Goal: Transaction & Acquisition: Purchase product/service

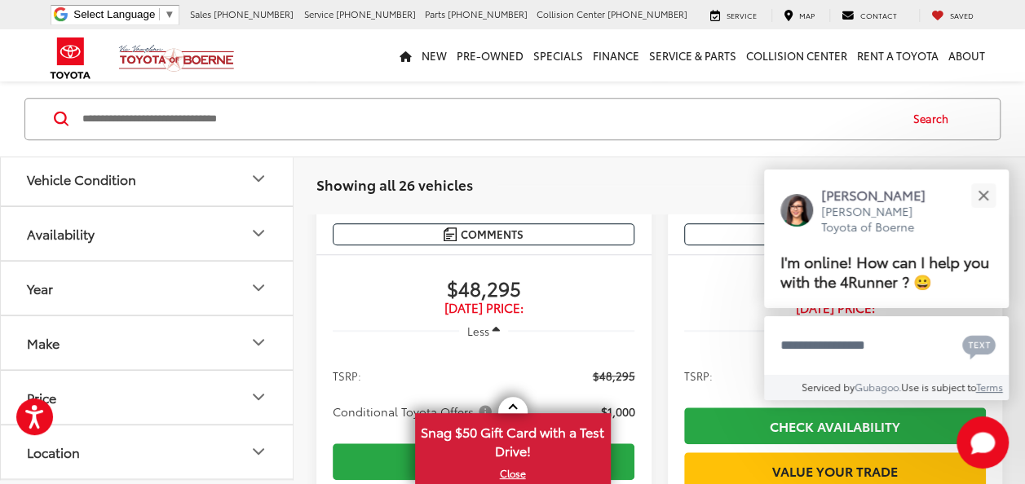
scroll to position [734, 0]
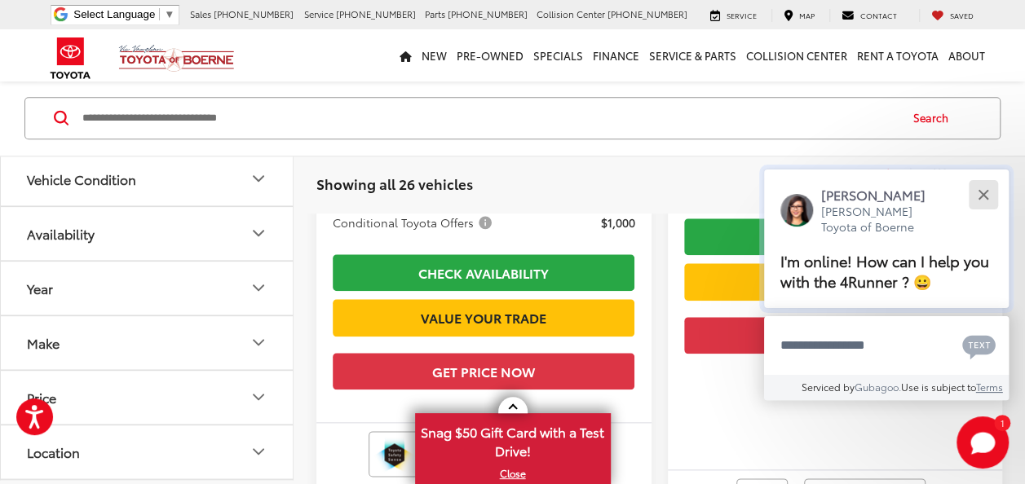
click at [985, 197] on div "Close" at bounding box center [982, 195] width 11 height 11
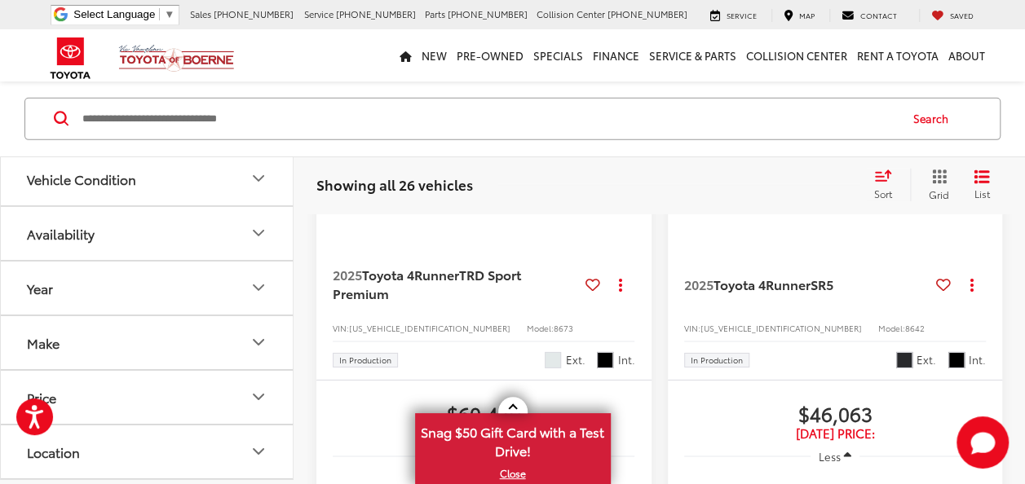
scroll to position [5624, 0]
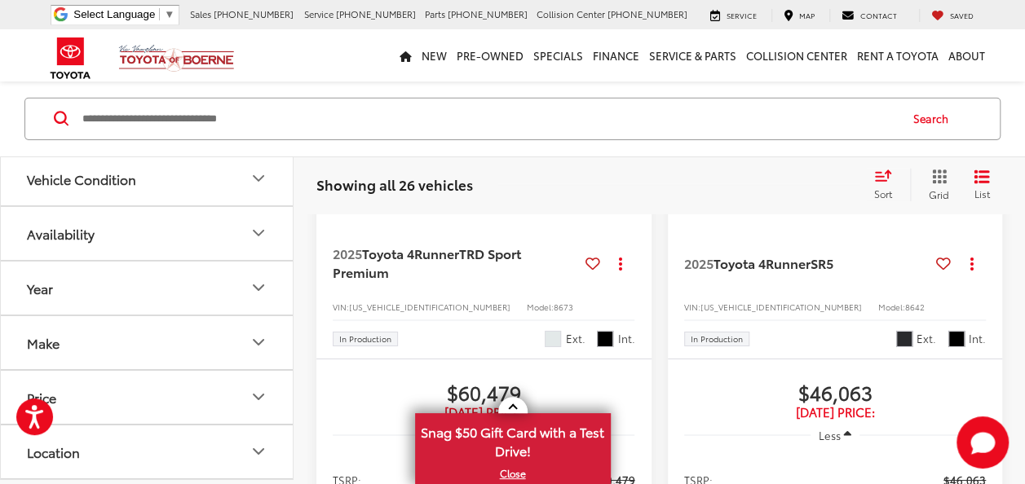
click at [522, 187] on img "2025 Toyota 4Runner TRD Sport Premium 0" at bounding box center [483, 60] width 337 height 253
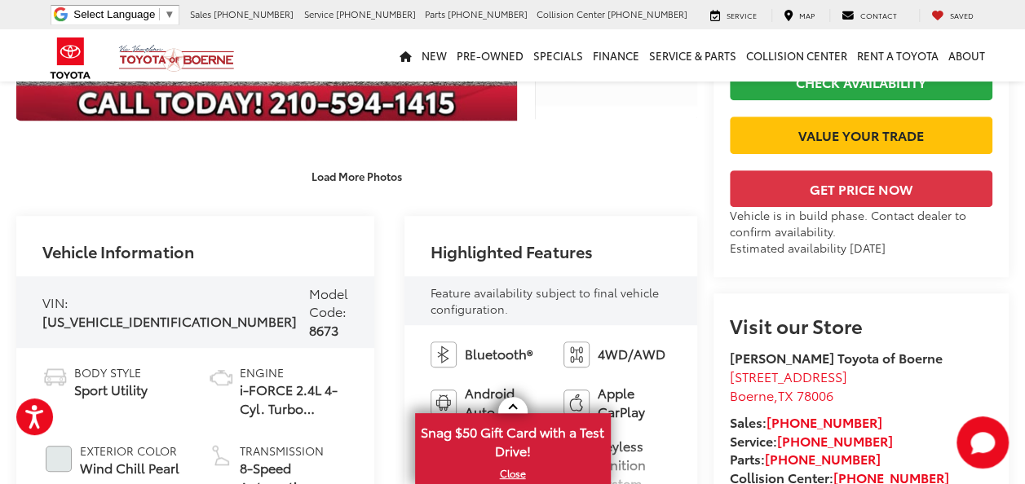
scroll to position [326, 0]
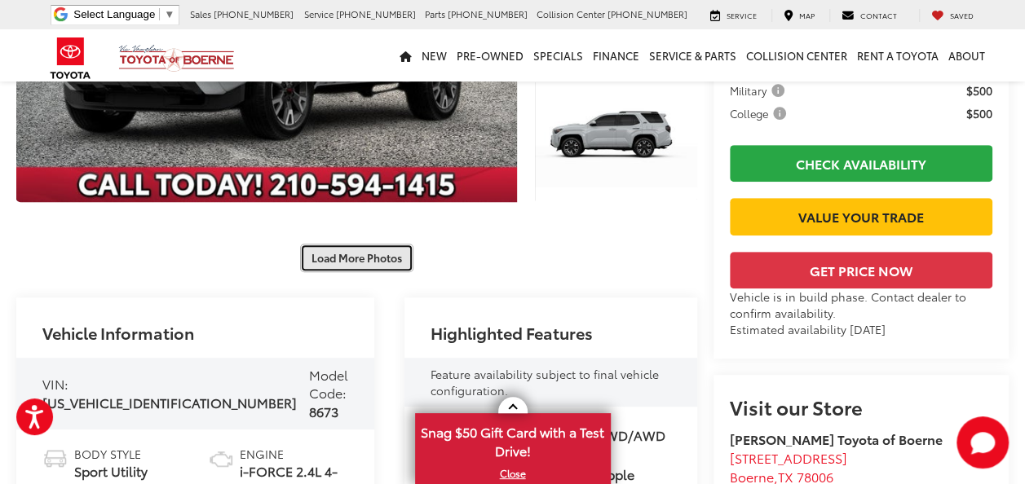
click at [369, 258] on button "Load More Photos" at bounding box center [356, 258] width 113 height 29
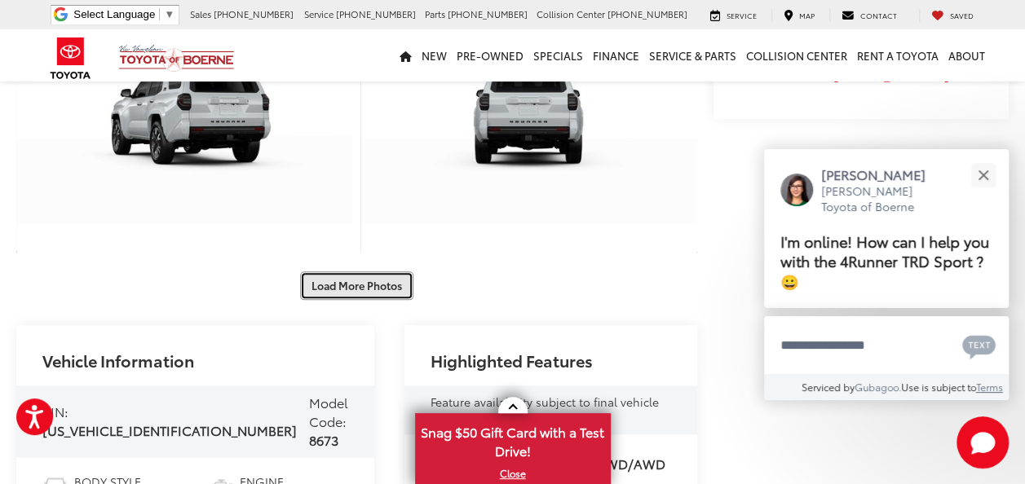
scroll to position [815, 0]
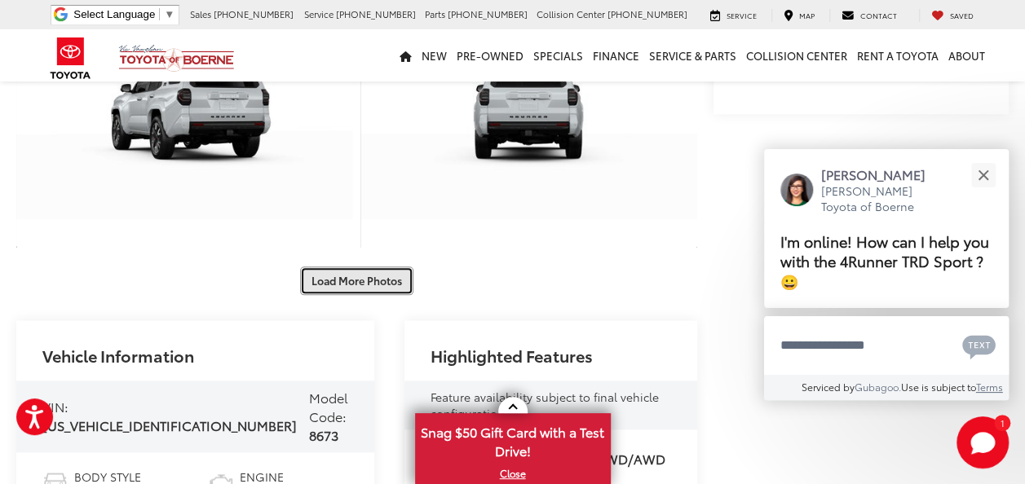
click at [376, 280] on button "Load More Photos" at bounding box center [356, 281] width 113 height 29
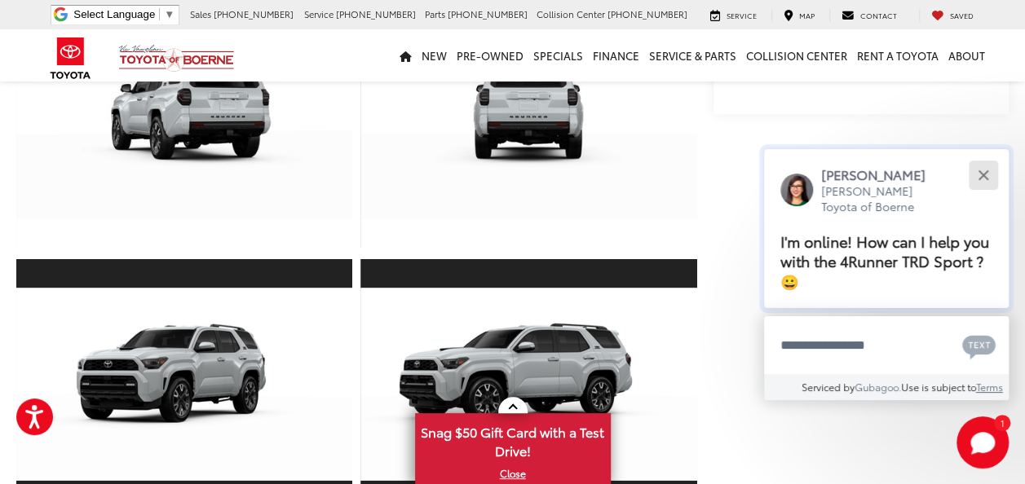
click at [987, 178] on button "Close" at bounding box center [982, 174] width 35 height 35
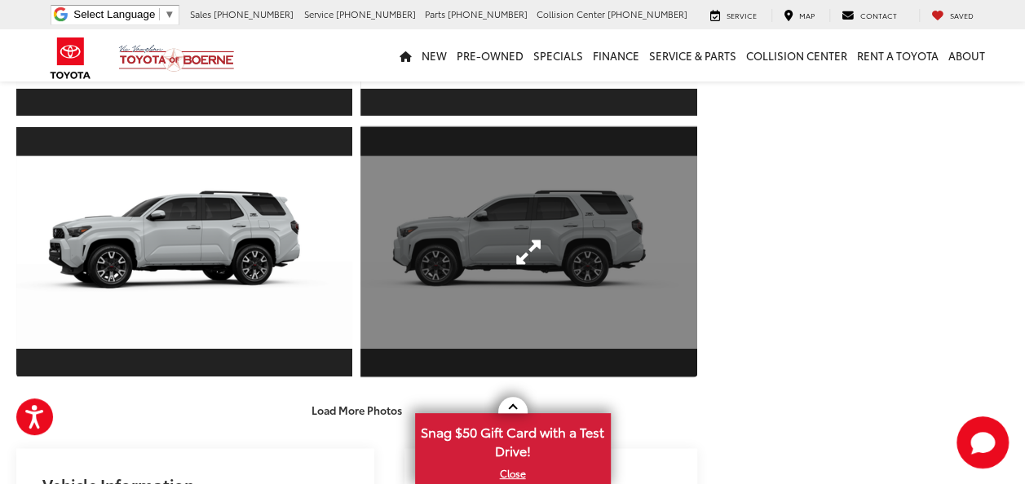
scroll to position [1304, 0]
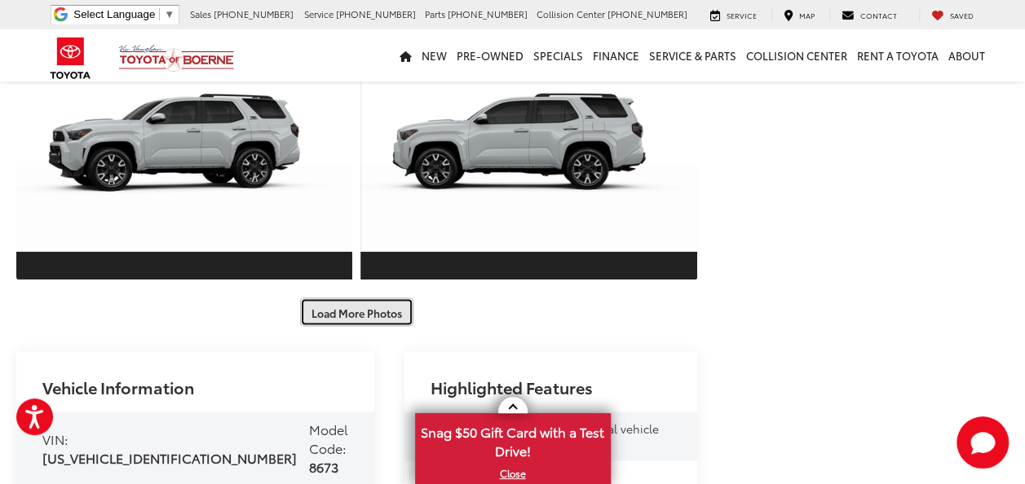
click at [368, 311] on button "Load More Photos" at bounding box center [356, 312] width 113 height 29
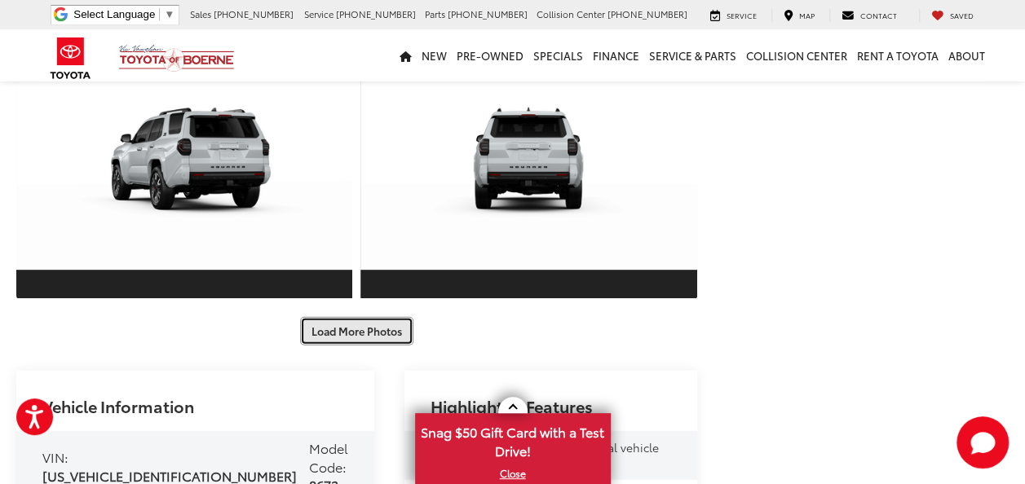
scroll to position [1956, 0]
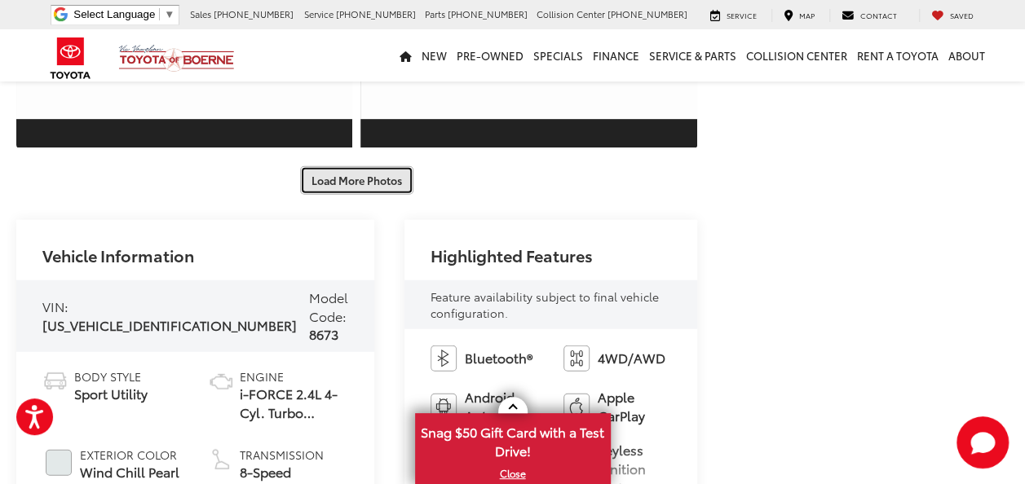
click at [390, 183] on button "Load More Photos" at bounding box center [356, 180] width 113 height 29
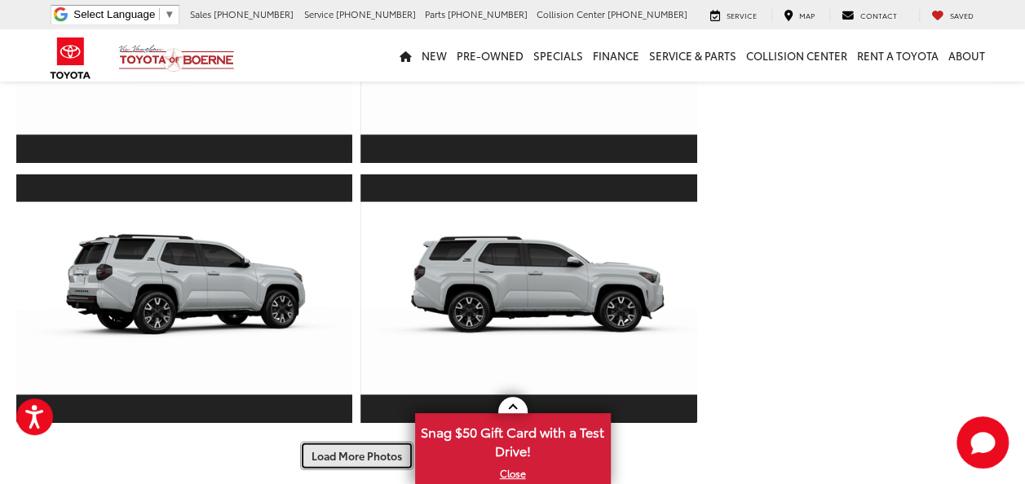
scroll to position [2445, 0]
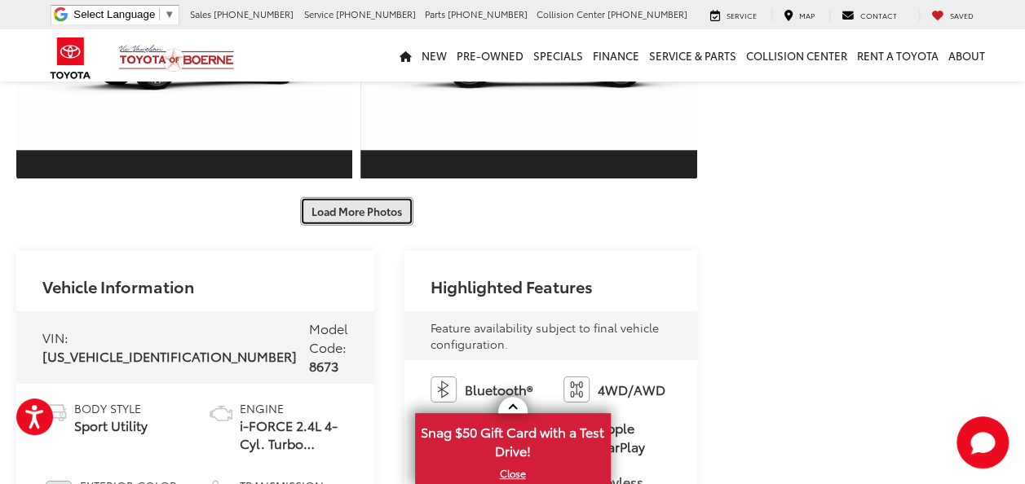
click at [356, 206] on button "Load More Photos" at bounding box center [356, 211] width 113 height 29
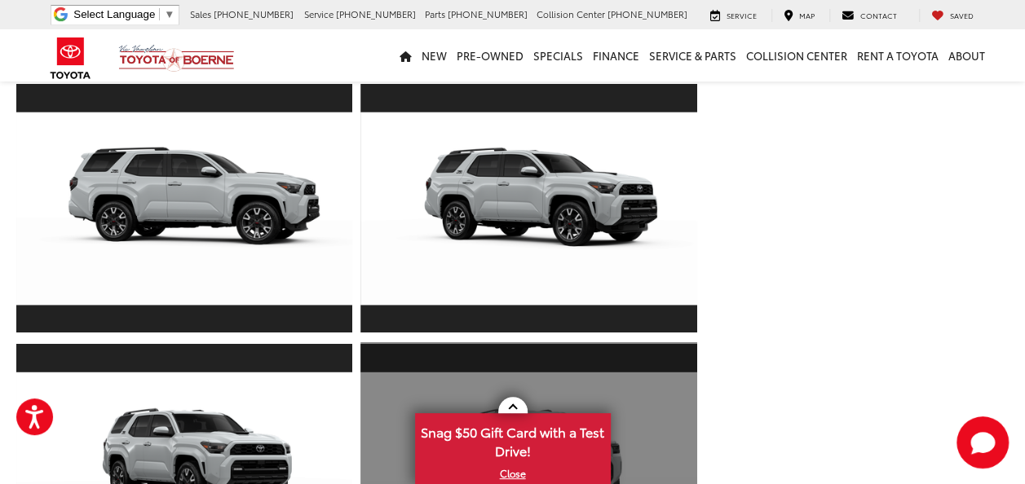
scroll to position [2771, 0]
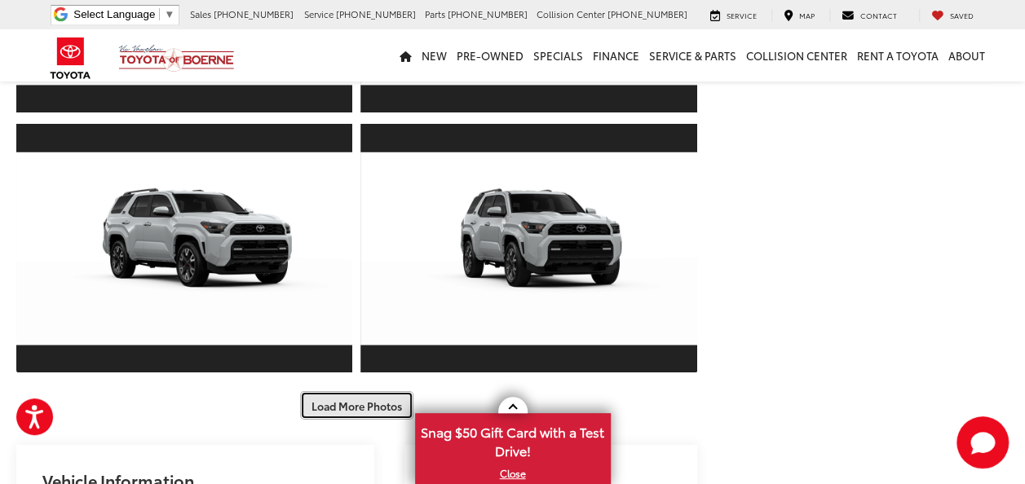
click at [373, 412] on button "Load More Photos" at bounding box center [356, 405] width 113 height 29
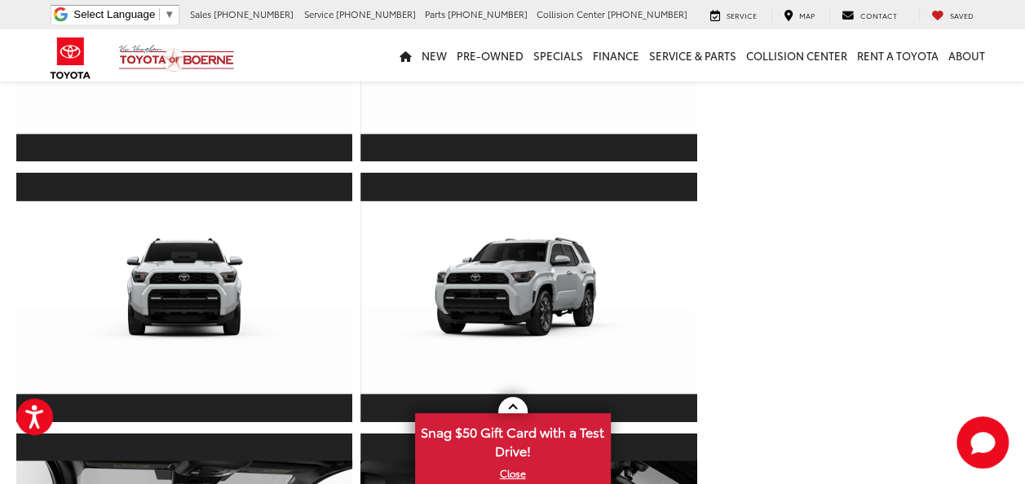
scroll to position [3342, 0]
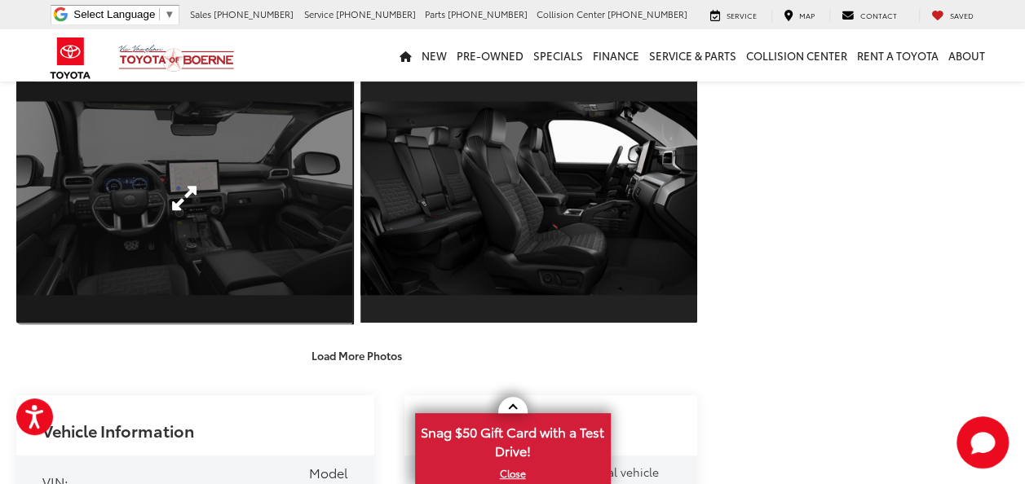
click at [196, 253] on link "Expand Photo 26" at bounding box center [184, 199] width 336 height 252
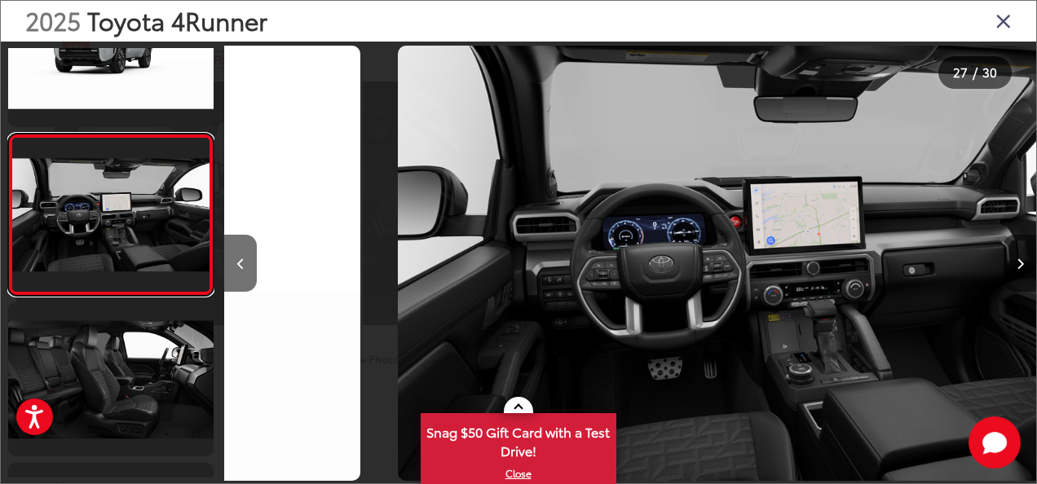
scroll to position [0, 21120]
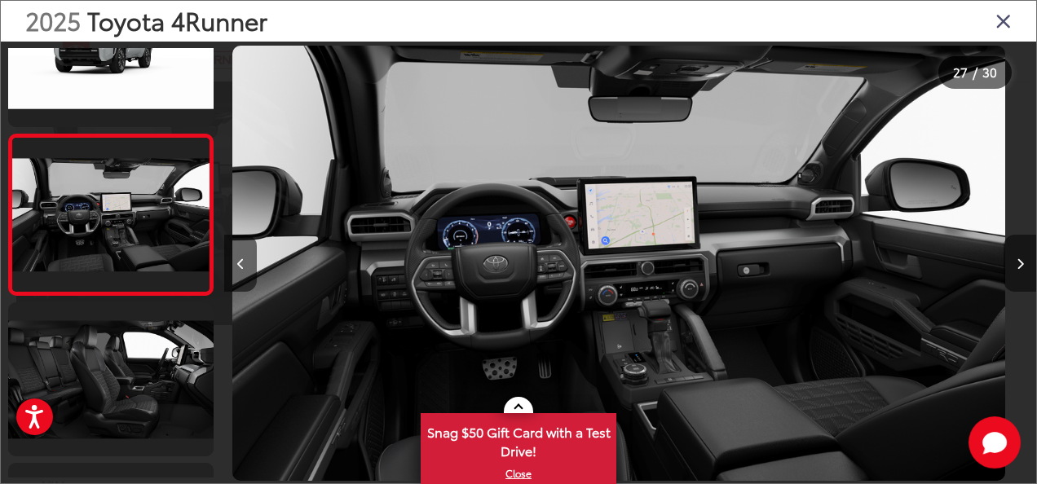
click at [1021, 263] on icon "Next image" at bounding box center [1019, 263] width 7 height 11
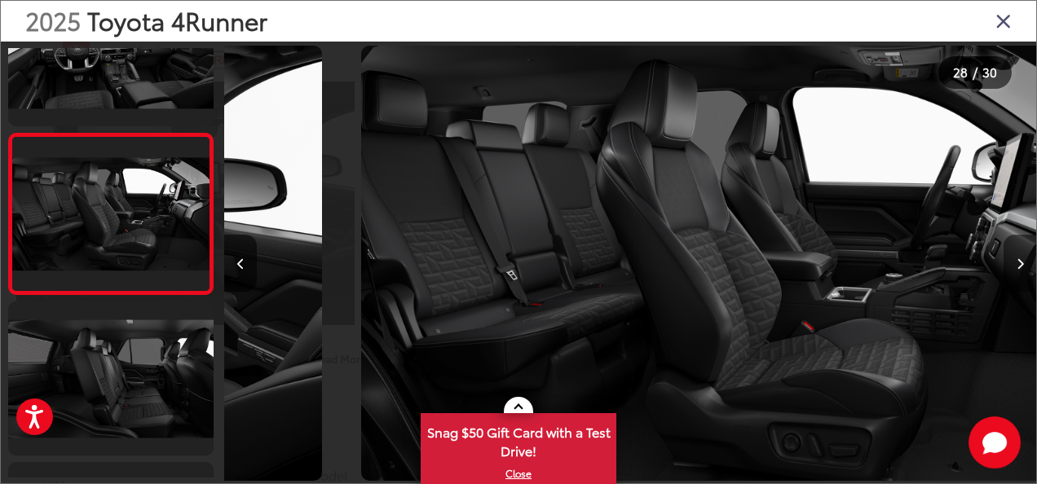
scroll to position [0, 21932]
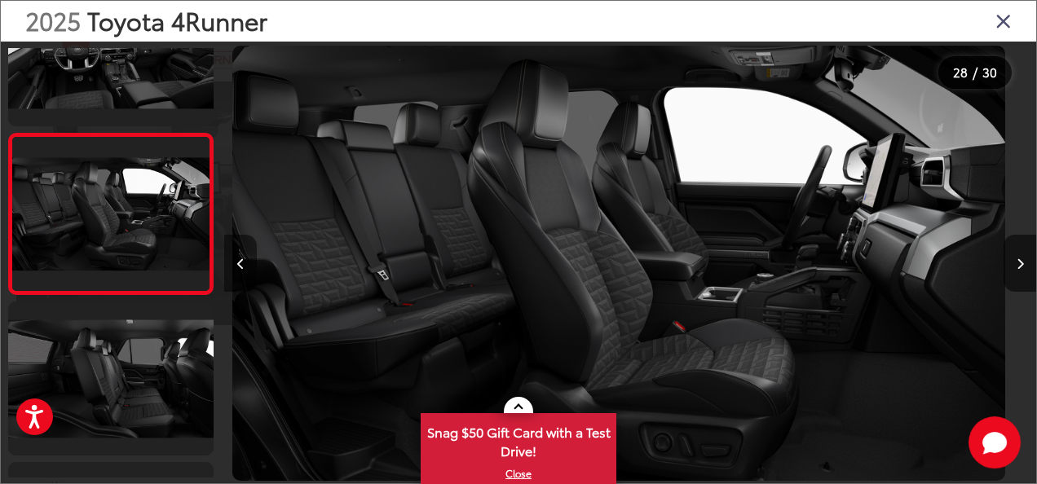
click at [237, 271] on button "Previous image" at bounding box center [240, 263] width 33 height 57
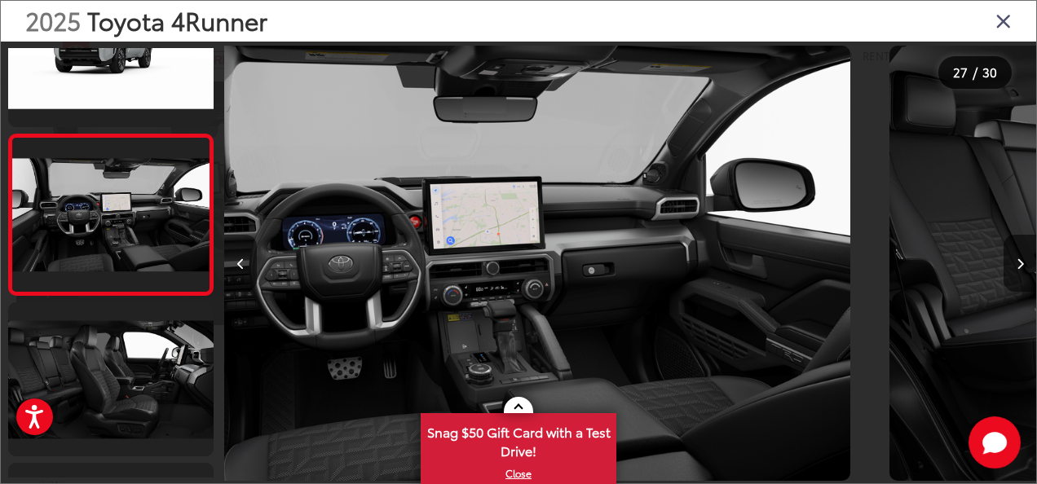
scroll to position [0, 21120]
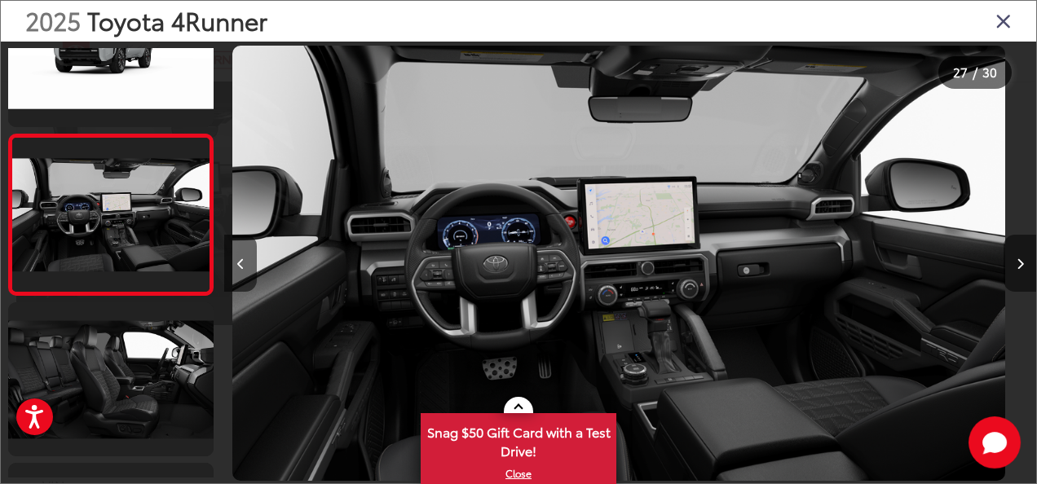
click at [1024, 267] on button "Next image" at bounding box center [1019, 263] width 33 height 57
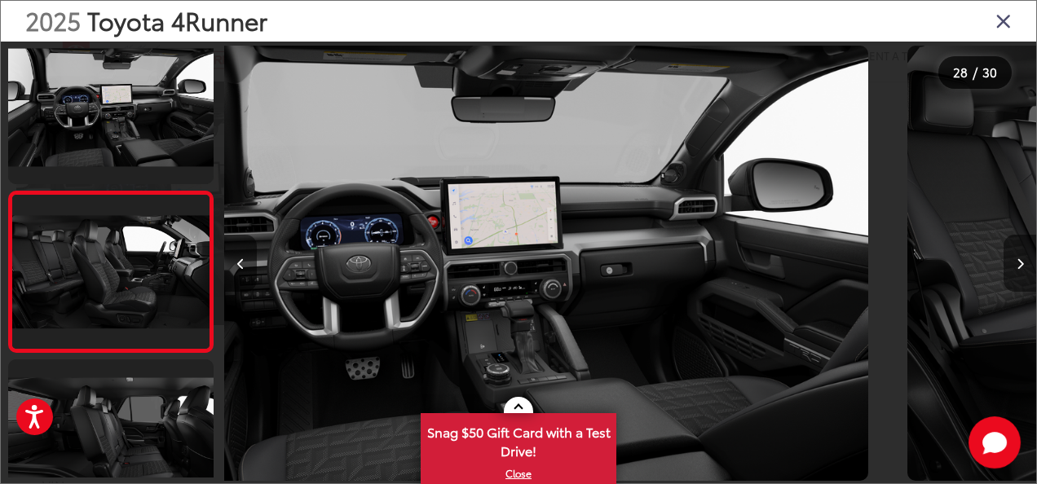
scroll to position [4252, 0]
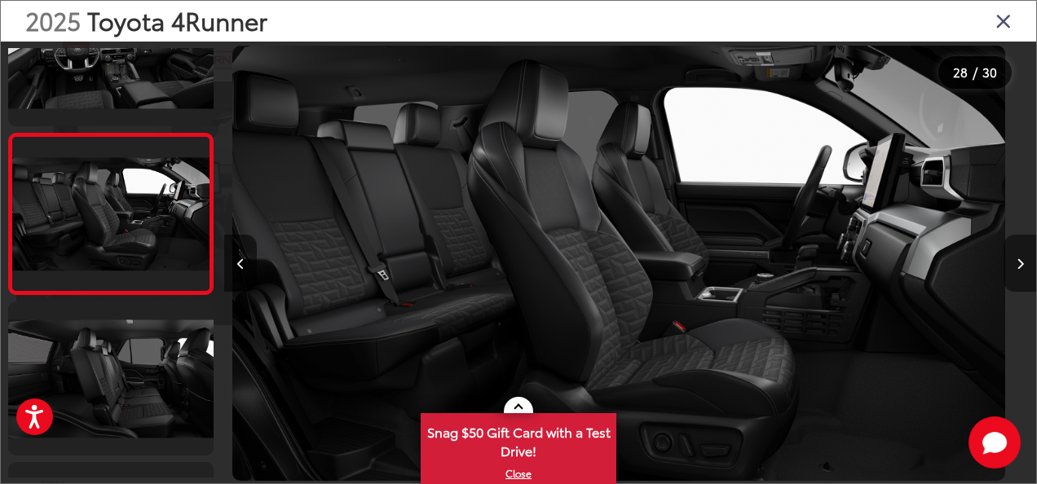
click at [1024, 267] on button "Next image" at bounding box center [1019, 263] width 33 height 57
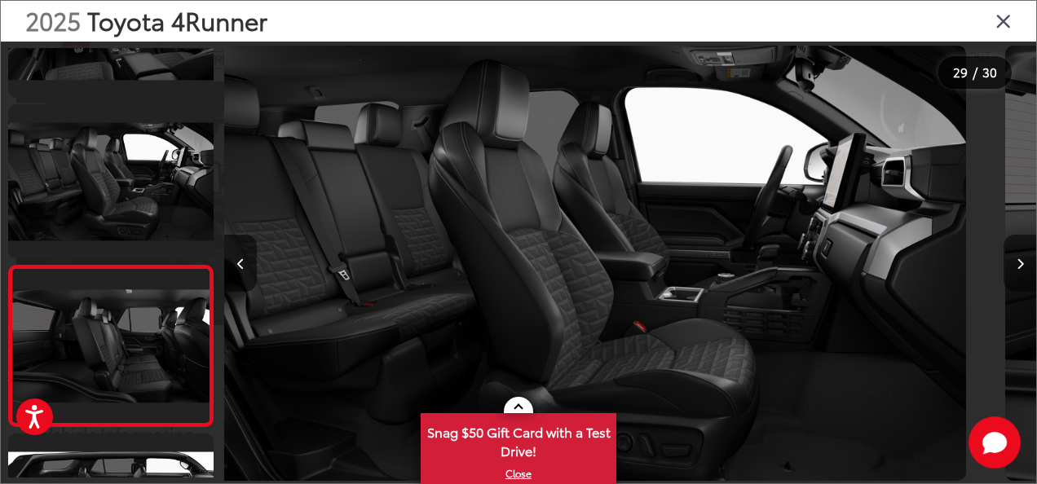
scroll to position [0, 0]
